Goal: Book appointment/travel/reservation

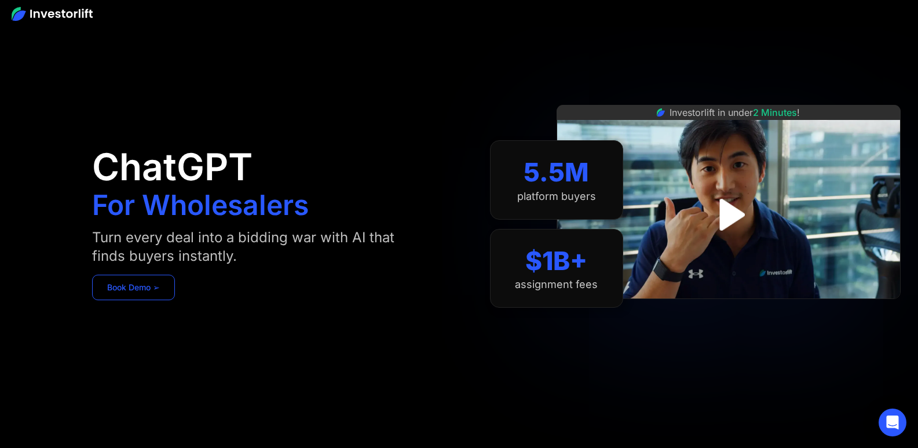
click at [142, 280] on link "Book Demo ➢" at bounding box center [133, 286] width 83 height 25
